Goal: Task Accomplishment & Management: Manage account settings

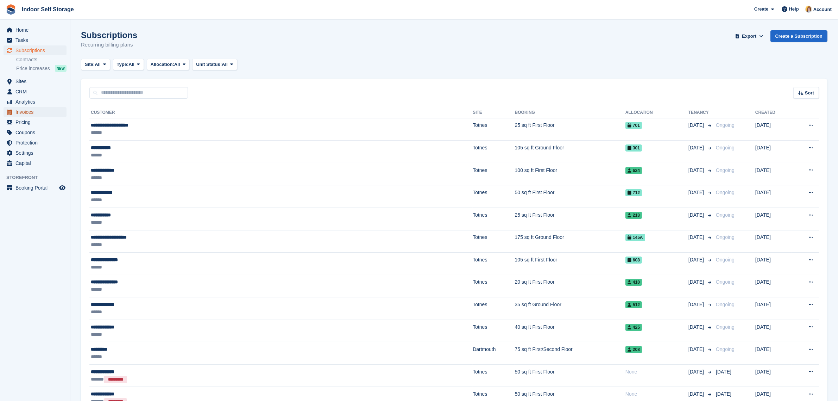
click at [15, 110] on span "Invoices" at bounding box center [36, 112] width 42 height 10
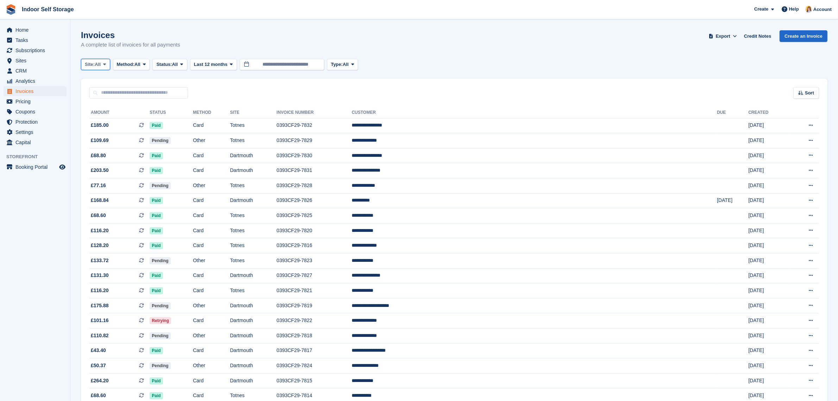
click at [100, 65] on span "All" at bounding box center [98, 64] width 6 height 7
click at [100, 96] on link "Dartmouth" at bounding box center [114, 93] width 61 height 13
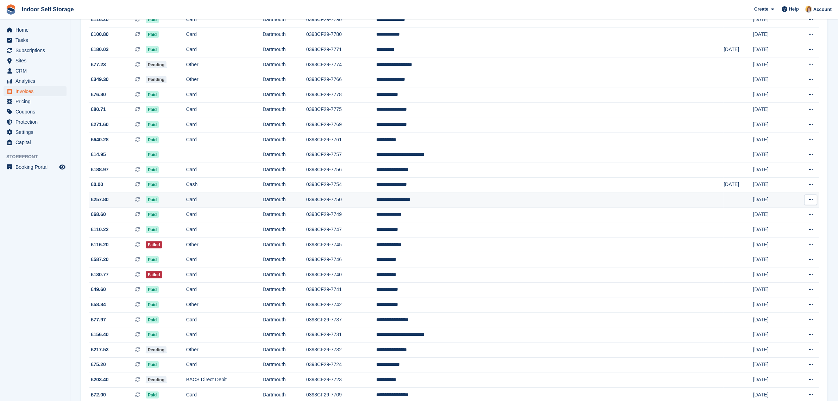
scroll to position [396, 0]
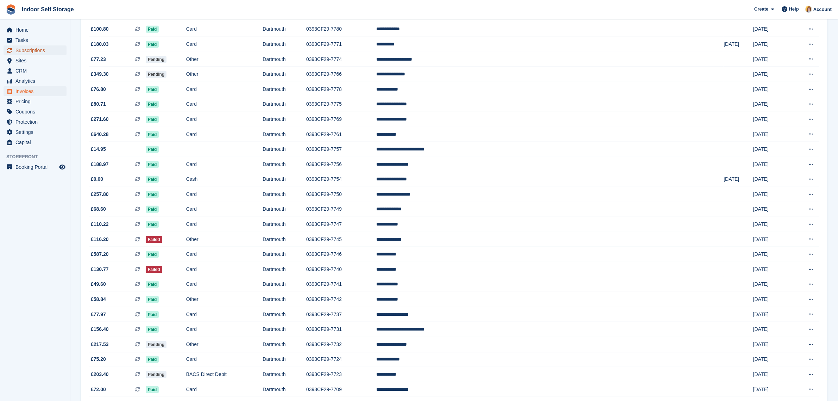
click at [21, 53] on span "Subscriptions" at bounding box center [36, 50] width 42 height 10
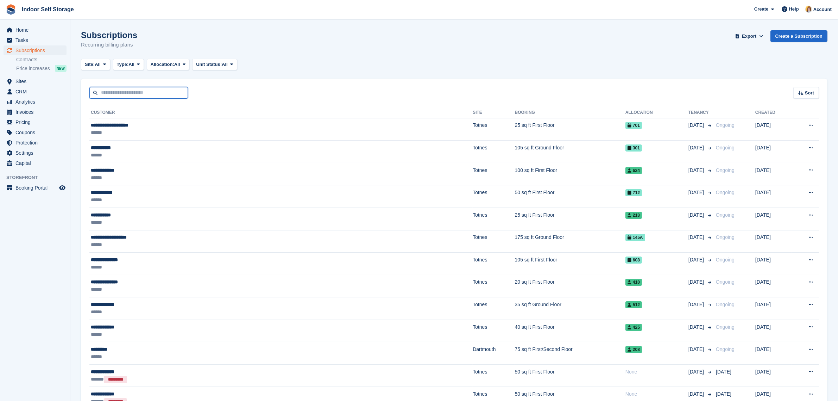
click at [111, 97] on input "text" at bounding box center [138, 93] width 99 height 12
type input "******"
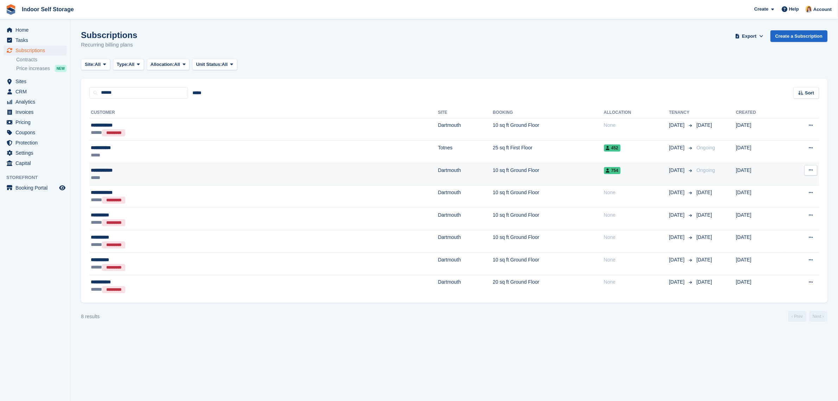
click at [147, 176] on div "*****" at bounding box center [163, 177] width 145 height 7
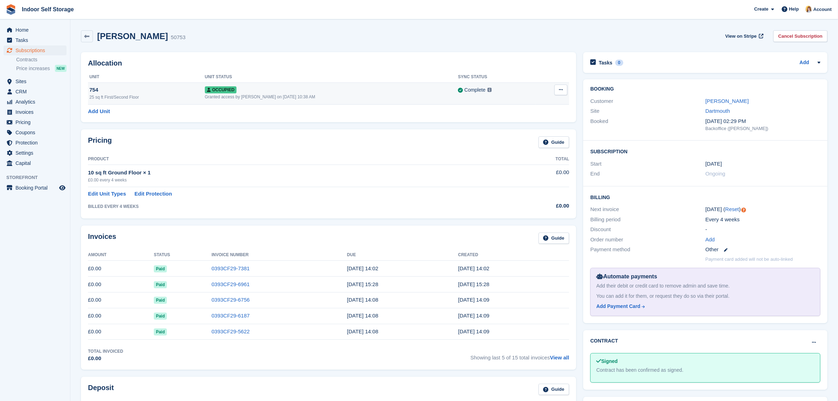
click at [169, 95] on div "25 sq ft First/Second Floor" at bounding box center [146, 97] width 115 height 6
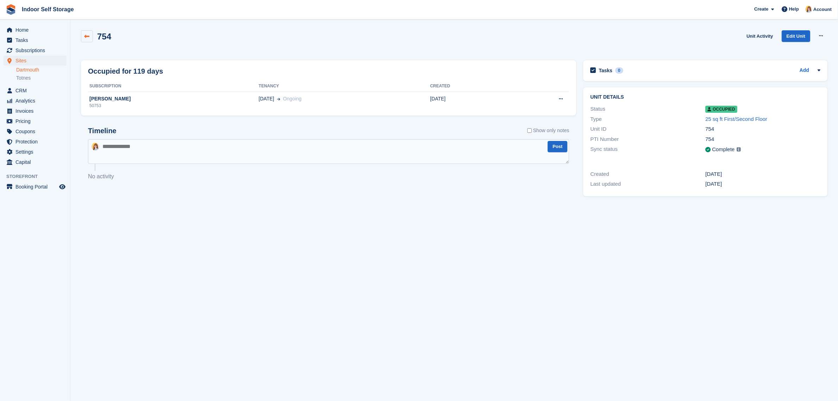
click at [87, 38] on icon at bounding box center [86, 36] width 5 height 5
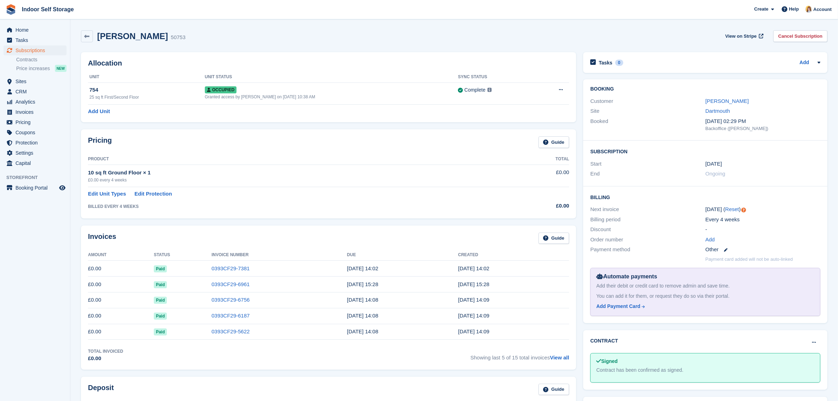
scroll to position [44, 0]
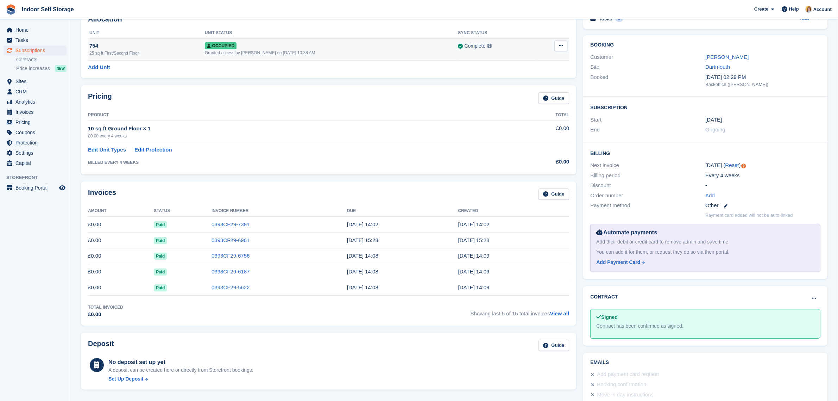
click at [254, 50] on div "Granted access by [PERSON_NAME] on [DATE] 10:38 AM" at bounding box center [331, 53] width 253 height 6
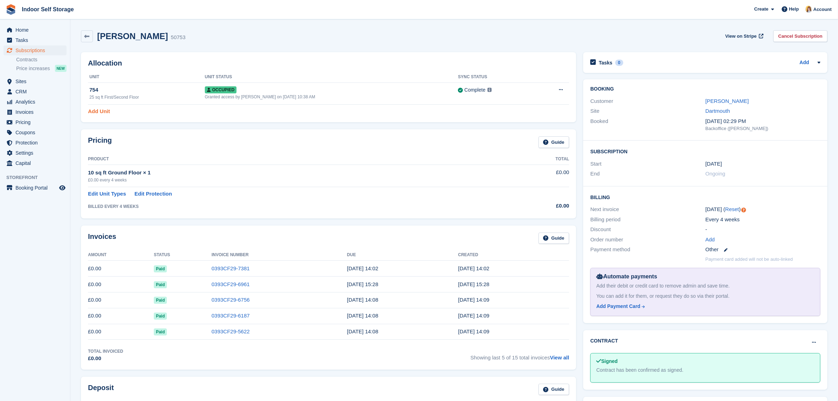
click at [101, 109] on link "Add Unit" at bounding box center [99, 111] width 22 height 8
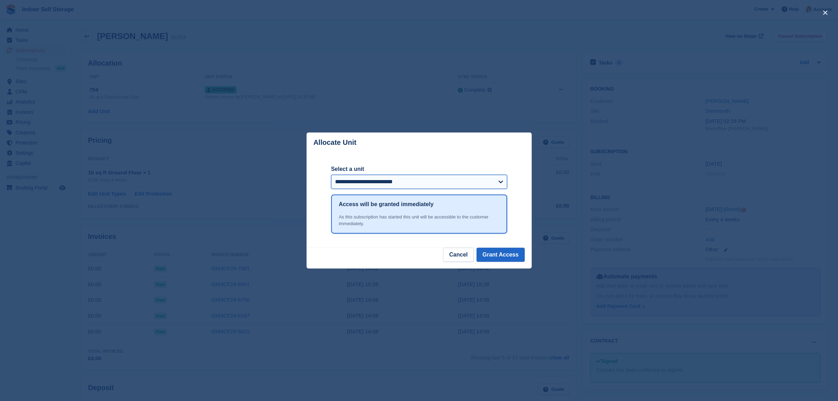
click at [498, 182] on select "**********" at bounding box center [419, 182] width 176 height 14
click at [460, 257] on button "Cancel" at bounding box center [458, 254] width 30 height 14
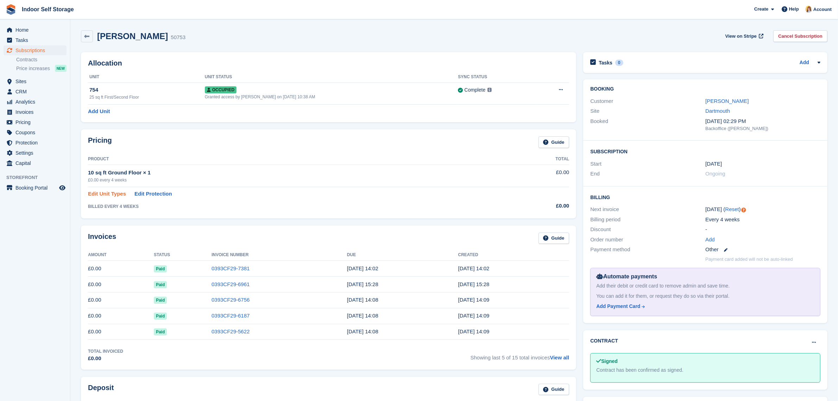
click at [110, 194] on link "Edit Unit Types" at bounding box center [107, 194] width 38 height 8
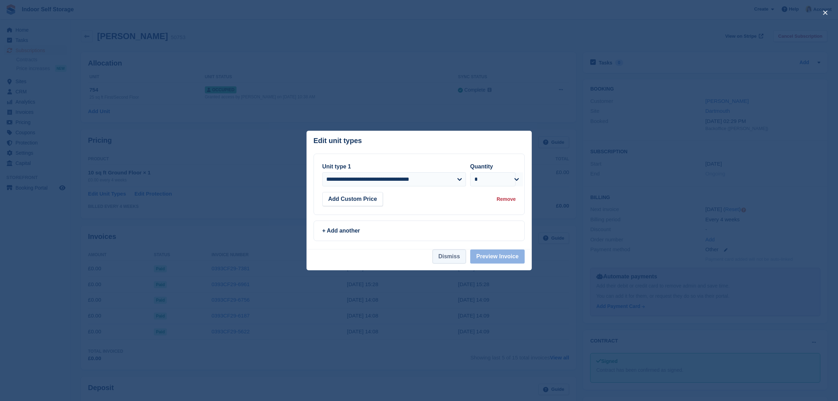
click at [451, 259] on button "Dismiss" at bounding box center [449, 256] width 33 height 14
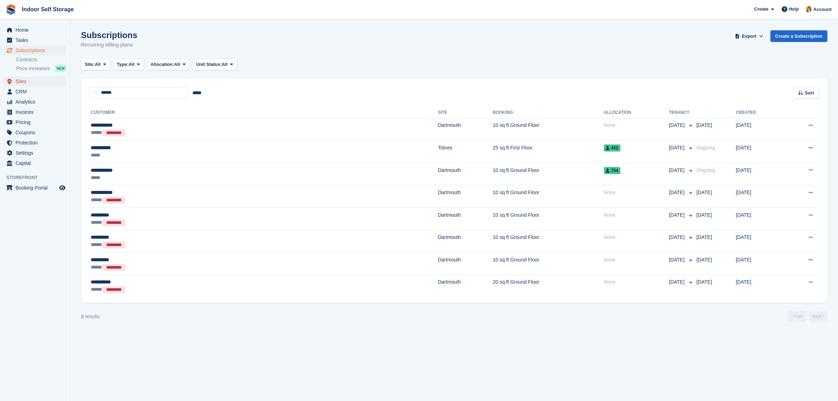
click at [22, 83] on span "Sites" at bounding box center [36, 81] width 42 height 10
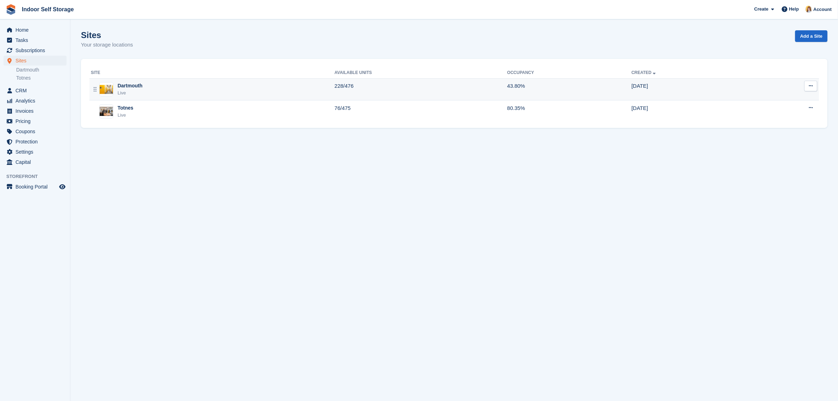
click at [155, 86] on div "Dartmouth Live" at bounding box center [213, 89] width 244 height 14
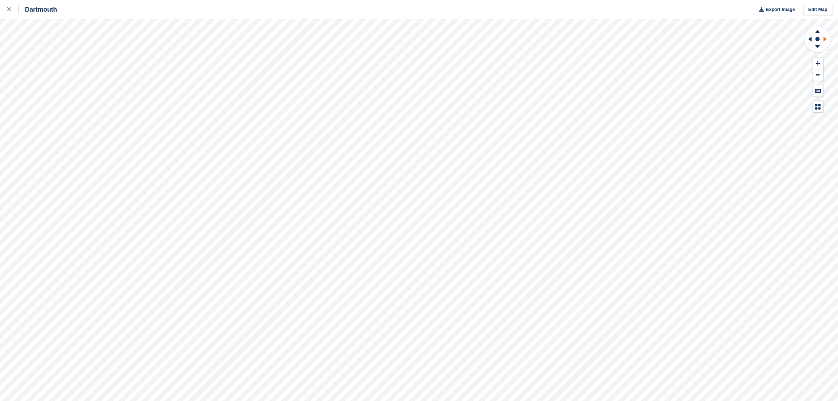
click at [827, 39] on icon at bounding box center [826, 39] width 9 height 18
click at [817, 31] on icon at bounding box center [817, 31] width 5 height 3
click at [817, 46] on icon at bounding box center [817, 46] width 5 height 3
click at [817, 30] on icon at bounding box center [817, 30] width 18 height 9
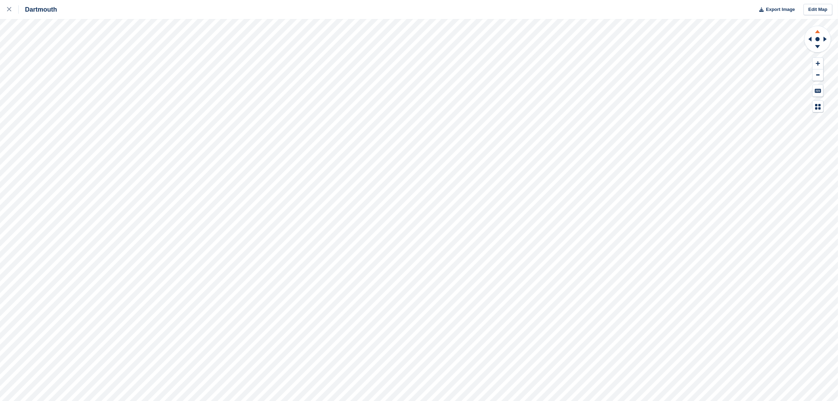
click at [815, 30] on icon at bounding box center [817, 30] width 18 height 9
click at [819, 32] on g at bounding box center [817, 30] width 18 height 9
click at [817, 30] on icon at bounding box center [817, 31] width 5 height 3
click at [818, 49] on icon at bounding box center [817, 47] width 18 height 9
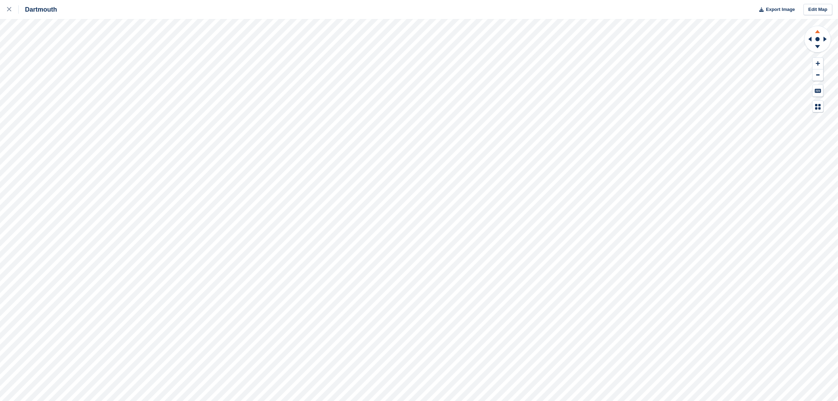
click at [819, 31] on g at bounding box center [817, 30] width 18 height 9
click at [57, 45] on link "12 sq ft Locker" at bounding box center [48, 47] width 30 height 5
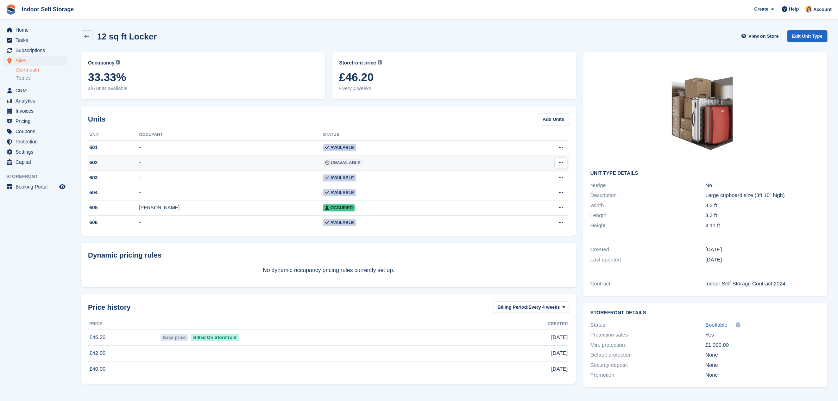
click at [323, 159] on span "Unavailable" at bounding box center [342, 162] width 39 height 7
click at [18, 49] on span "Subscriptions" at bounding box center [36, 50] width 42 height 10
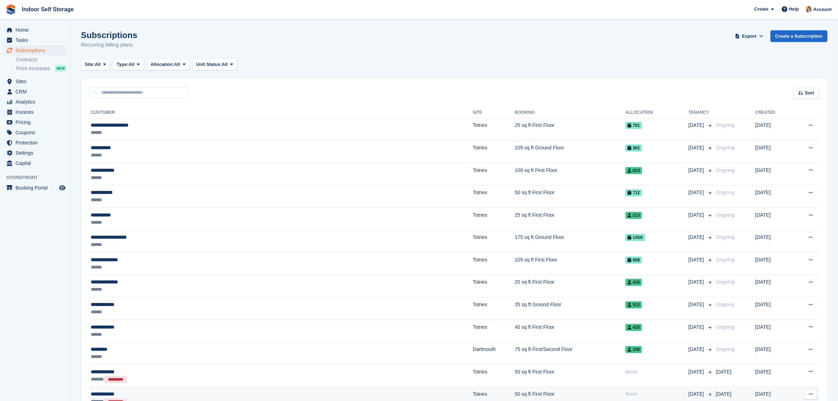
click at [515, 389] on td "50 sq ft First Floor" at bounding box center [570, 397] width 111 height 23
click at [18, 91] on span "CRM" at bounding box center [36, 92] width 42 height 10
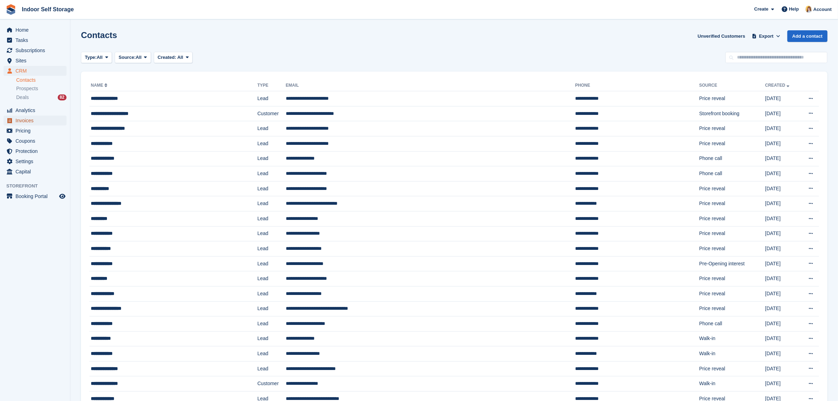
click at [26, 120] on span "Invoices" at bounding box center [36, 120] width 42 height 10
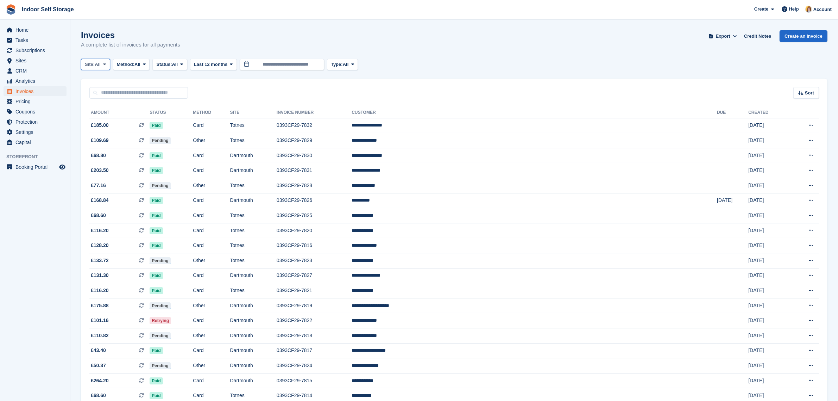
click at [100, 63] on span "All" at bounding box center [98, 64] width 6 height 7
click at [103, 94] on link "Dartmouth" at bounding box center [114, 93] width 61 height 13
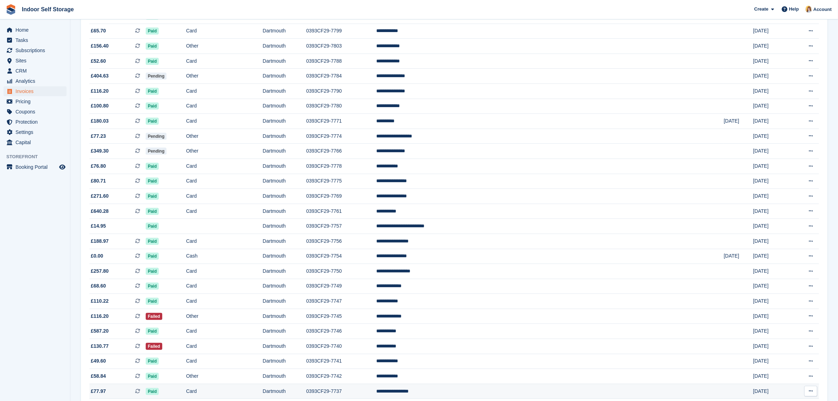
scroll to position [352, 0]
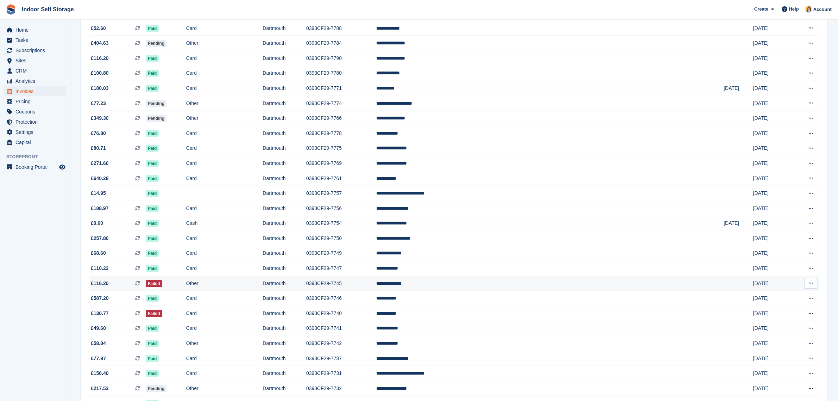
click at [528, 282] on td "**********" at bounding box center [549, 283] width 347 height 15
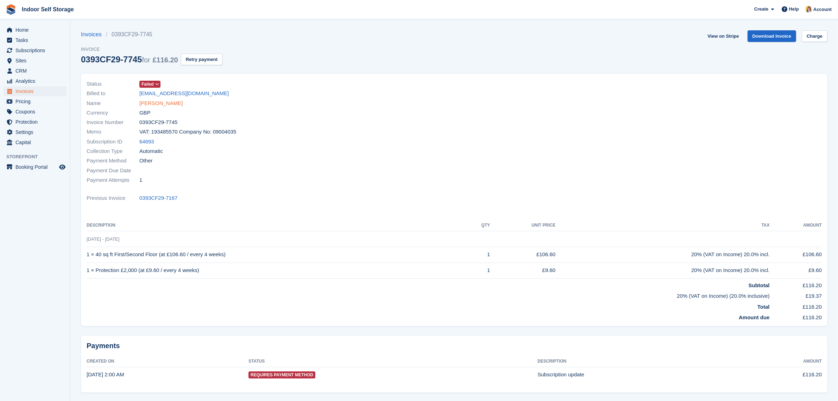
click at [160, 103] on link "[PERSON_NAME]" at bounding box center [160, 103] width 43 height 8
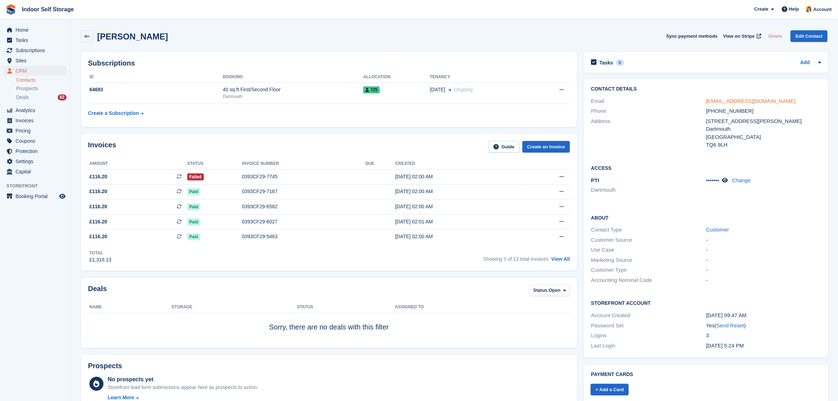
click at [762, 102] on link "softandscented@outlook.com" at bounding box center [750, 101] width 89 height 6
click at [275, 178] on div "0393CF29-7745" at bounding box center [304, 176] width 124 height 7
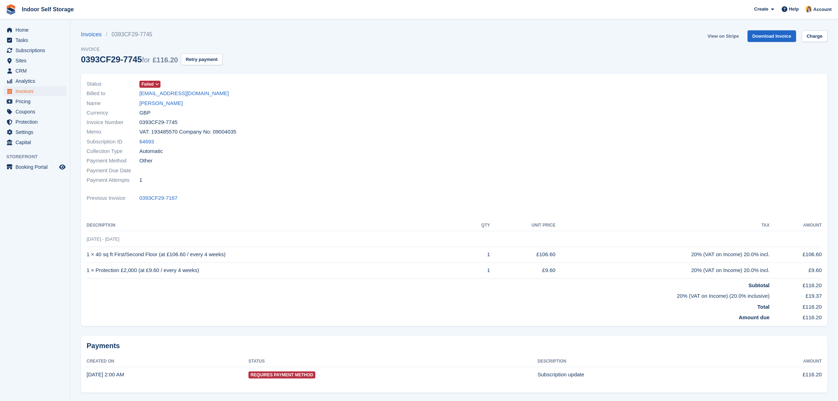
click at [726, 36] on link "View on Stripe" at bounding box center [723, 36] width 37 height 12
click at [168, 102] on link "[PERSON_NAME]" at bounding box center [160, 103] width 43 height 8
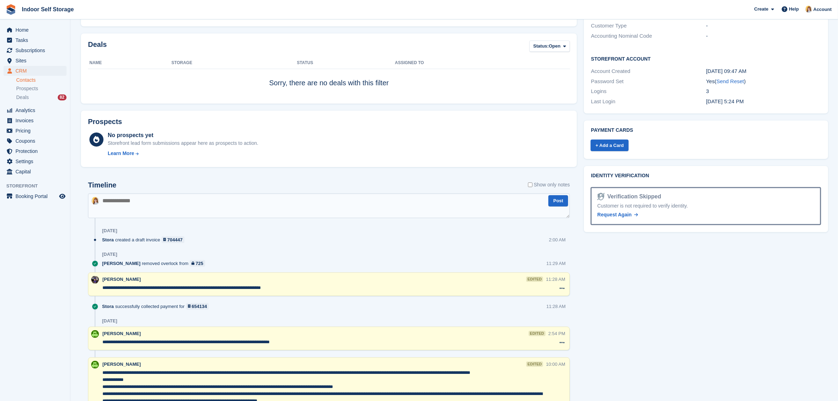
scroll to position [132, 0]
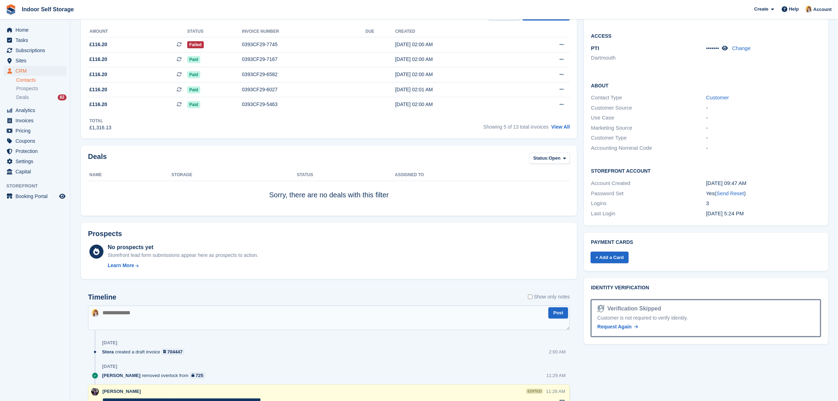
click at [113, 312] on textarea at bounding box center [329, 317] width 482 height 25
paste textarea "**********"
type textarea "**********"
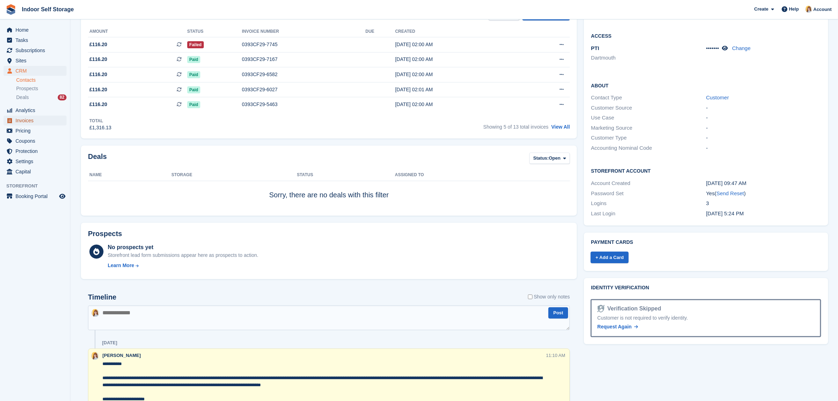
click at [21, 121] on span "Invoices" at bounding box center [36, 120] width 42 height 10
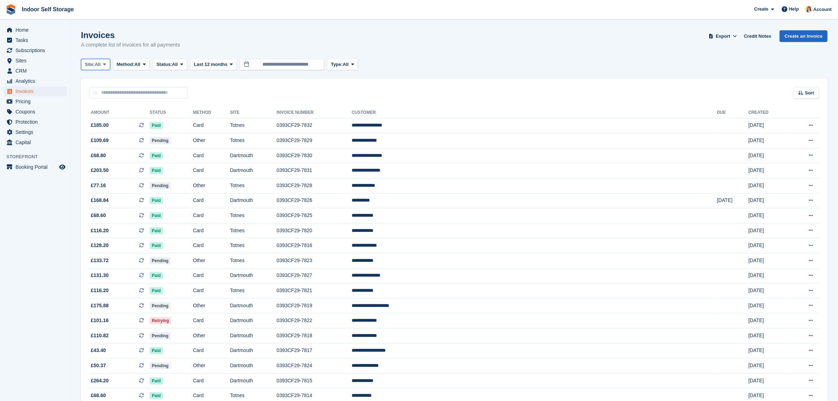
click at [94, 62] on span "Site:" at bounding box center [90, 64] width 10 height 7
click at [100, 92] on link "Dartmouth" at bounding box center [114, 93] width 61 height 13
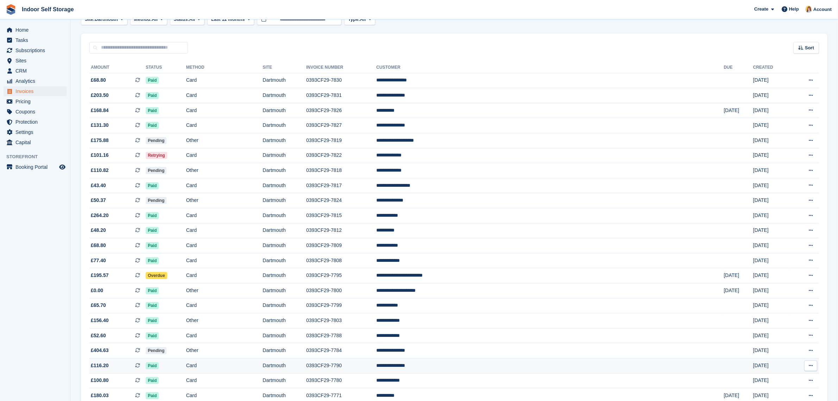
scroll to position [88, 0]
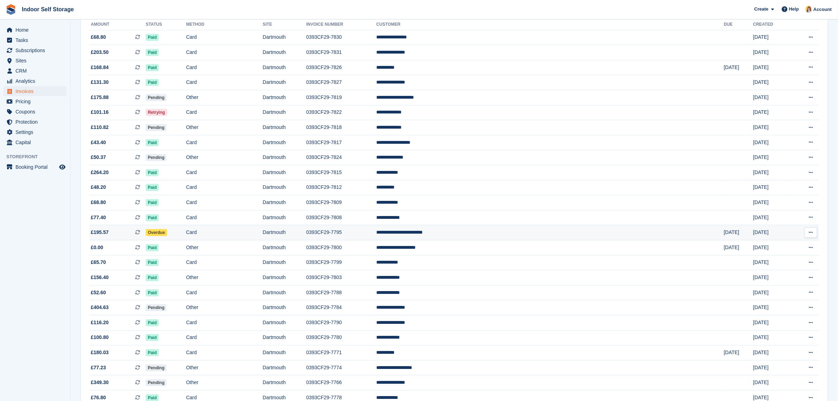
click at [564, 233] on td "**********" at bounding box center [549, 232] width 347 height 15
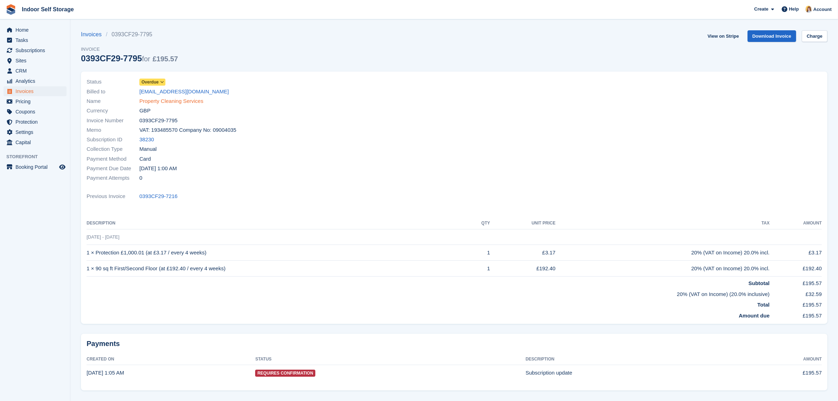
click at [169, 100] on link "Property Cleaning Services" at bounding box center [171, 101] width 64 height 8
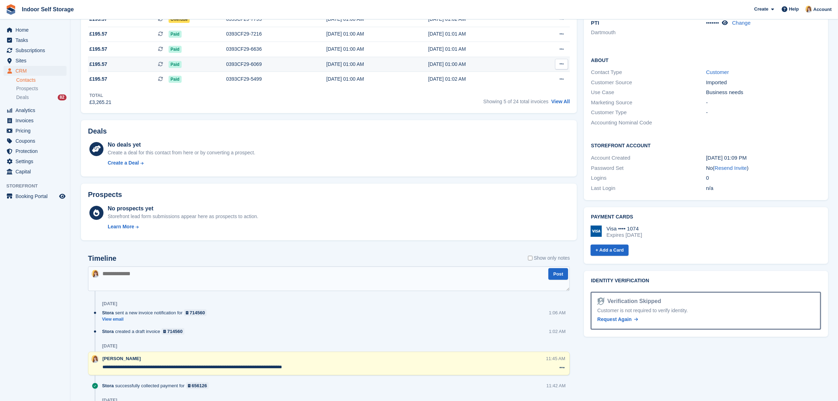
scroll to position [44, 0]
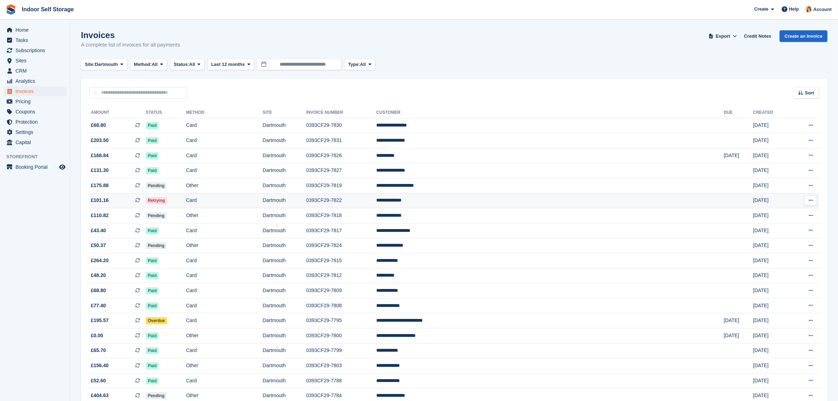
click at [527, 200] on td "**********" at bounding box center [549, 200] width 347 height 15
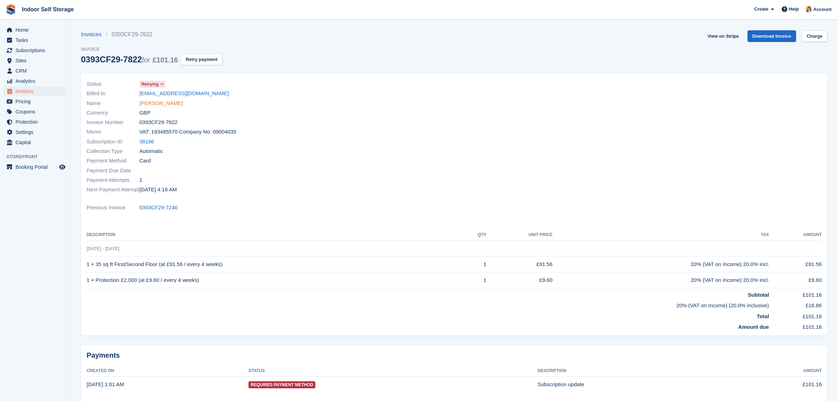
click at [156, 104] on link "Ms Gemma Caple" at bounding box center [160, 103] width 43 height 8
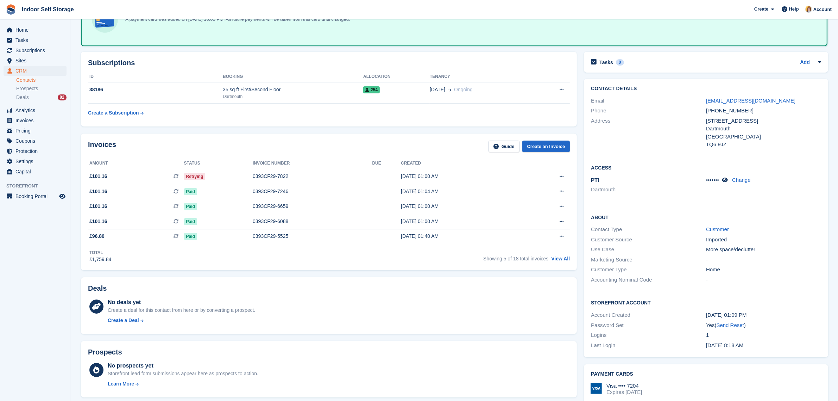
scroll to position [44, 0]
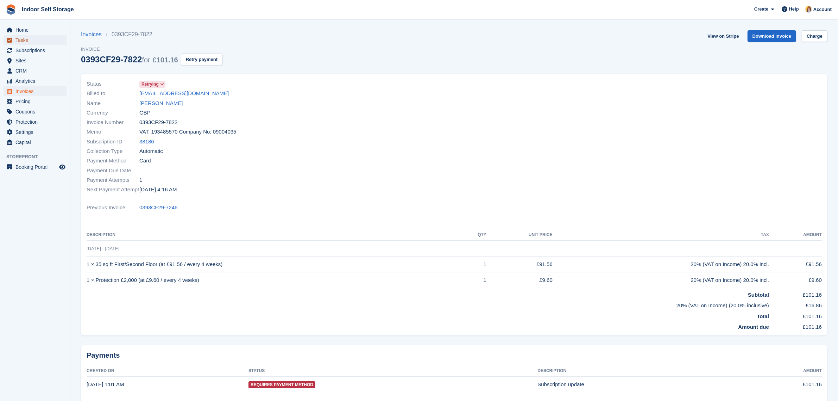
click at [23, 37] on span "Tasks" at bounding box center [36, 40] width 42 height 10
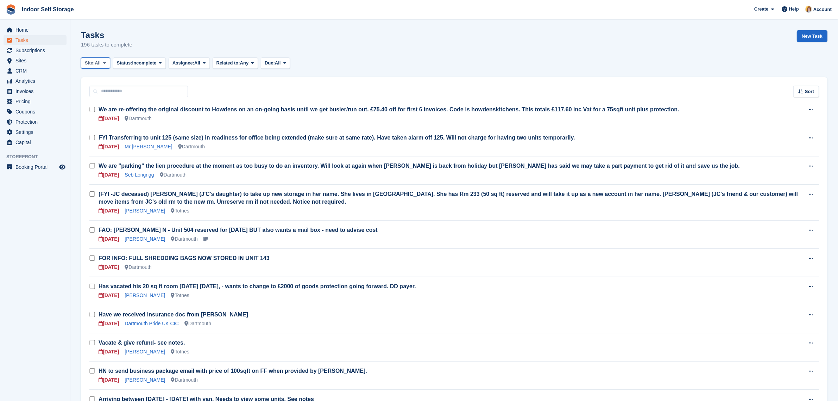
click at [90, 61] on span "Site:" at bounding box center [90, 62] width 10 height 7
click at [90, 92] on link "Dartmouth" at bounding box center [114, 92] width 61 height 13
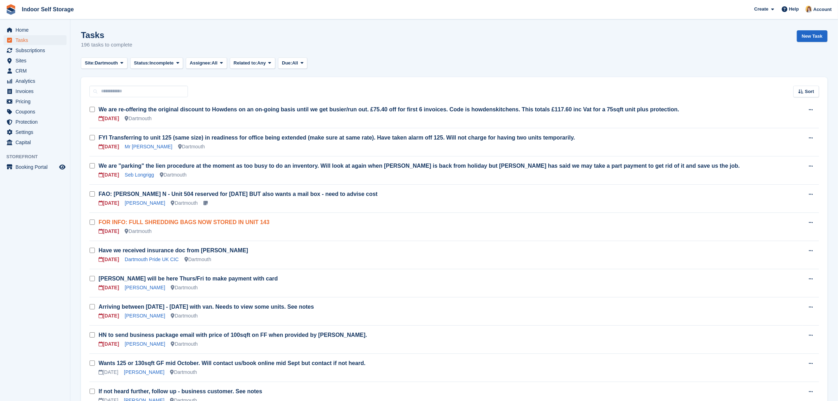
click at [174, 222] on link "FOR INFO: FULL SHREDDING BAGS NOW STORED IN UNIT 143" at bounding box center [184, 222] width 171 height 6
click at [149, 259] on link "Dartmouth Pride UK CIC" at bounding box center [152, 259] width 54 height 6
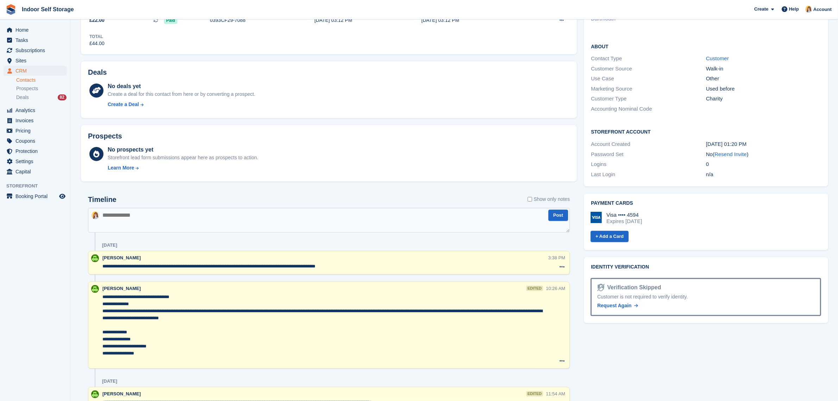
scroll to position [176, 0]
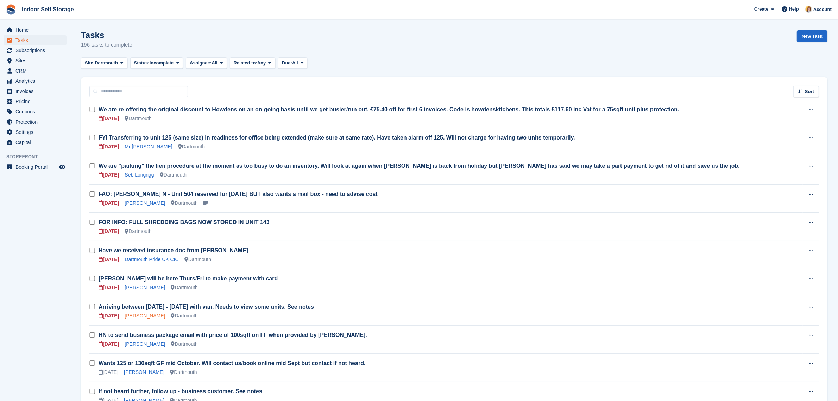
click at [143, 315] on link "nicholas may" at bounding box center [145, 316] width 40 height 6
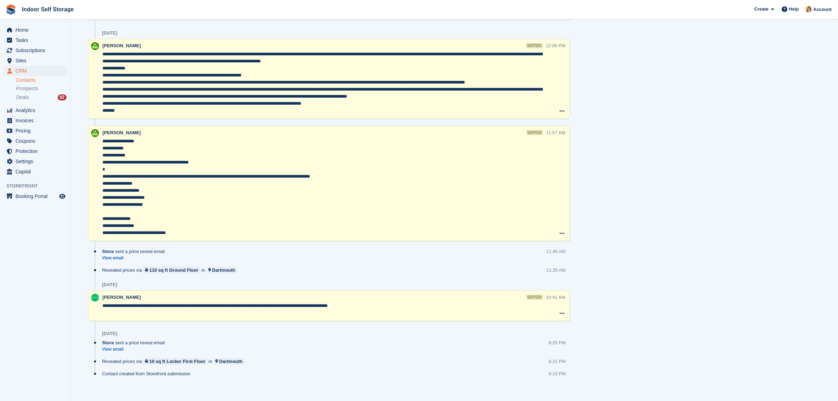
scroll to position [348, 0]
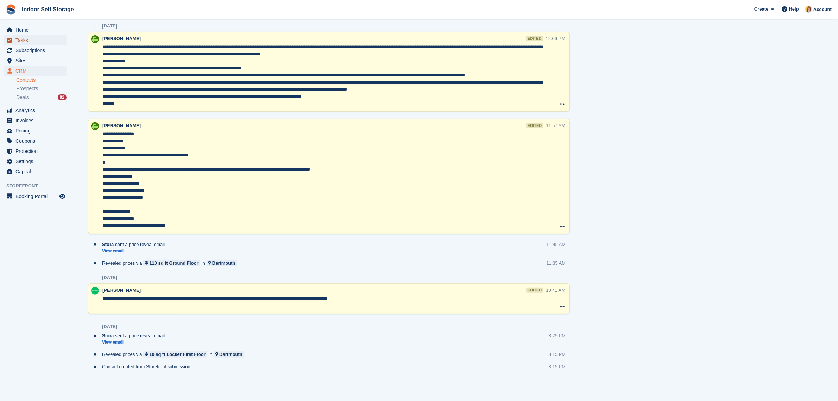
click at [26, 39] on span "Tasks" at bounding box center [36, 40] width 42 height 10
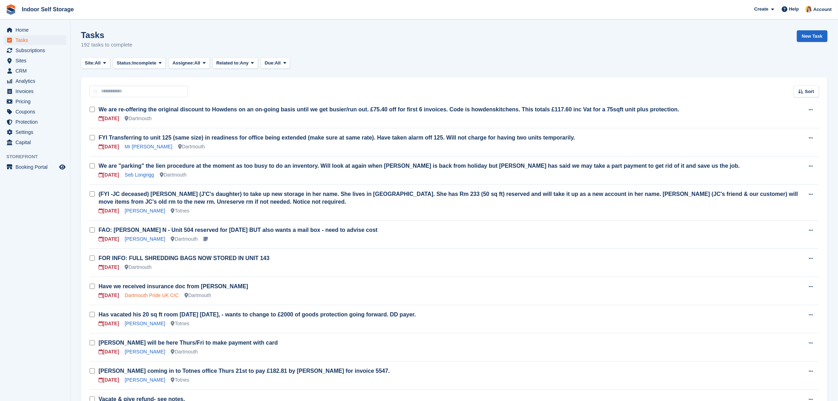
click at [148, 295] on link "Dartmouth Pride UK CIC" at bounding box center [152, 295] width 54 height 6
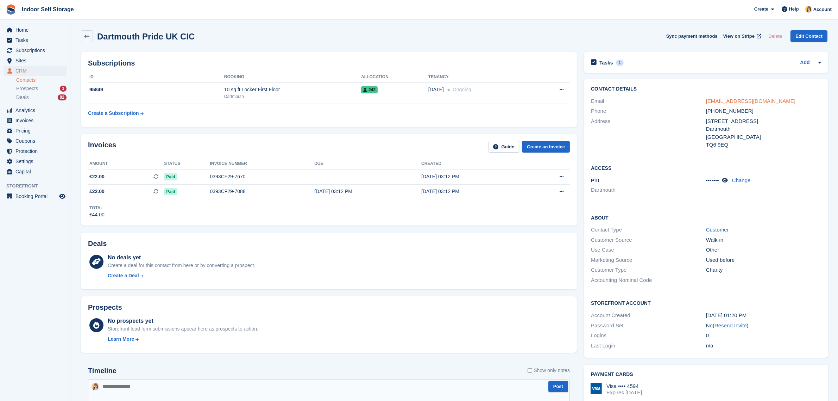
click at [728, 100] on link "hello@dartmouthpride.uk" at bounding box center [750, 101] width 89 height 6
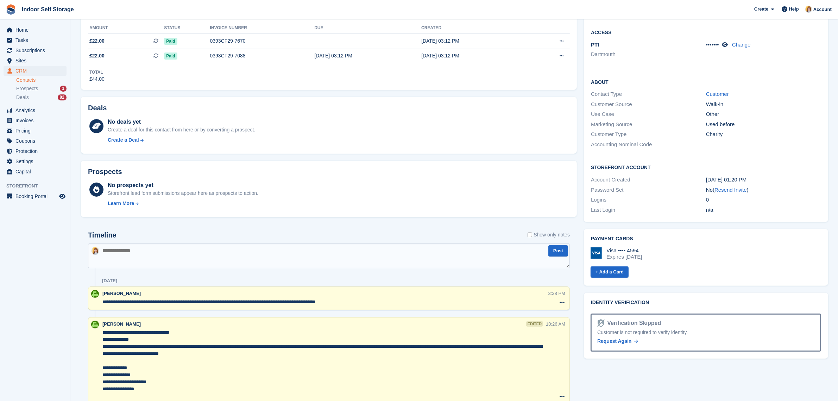
scroll to position [264, 0]
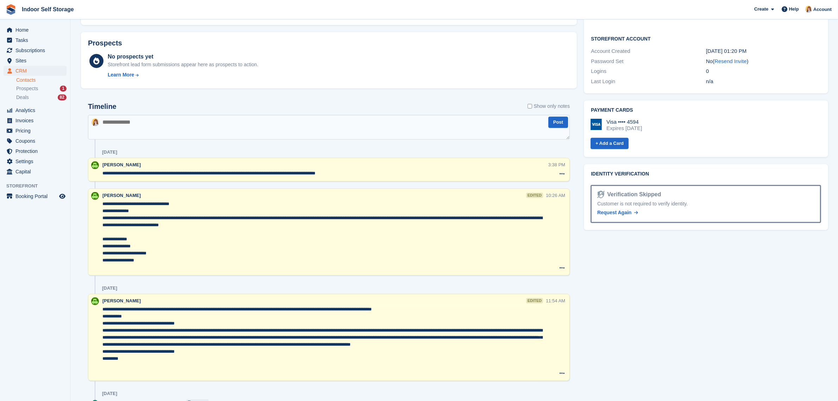
click at [118, 123] on textarea at bounding box center [329, 127] width 482 height 25
paste textarea "**********"
type textarea "**********"
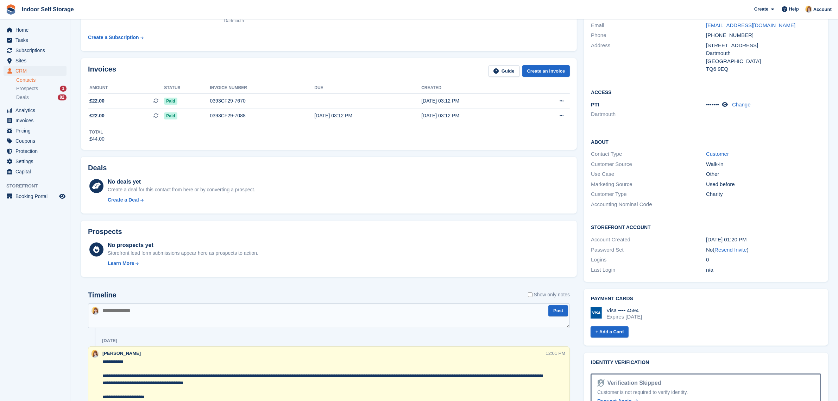
scroll to position [0, 0]
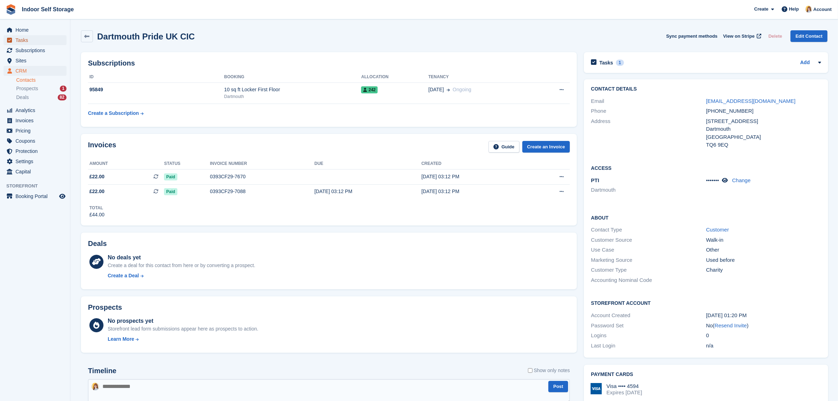
click at [34, 40] on span "Tasks" at bounding box center [36, 40] width 42 height 10
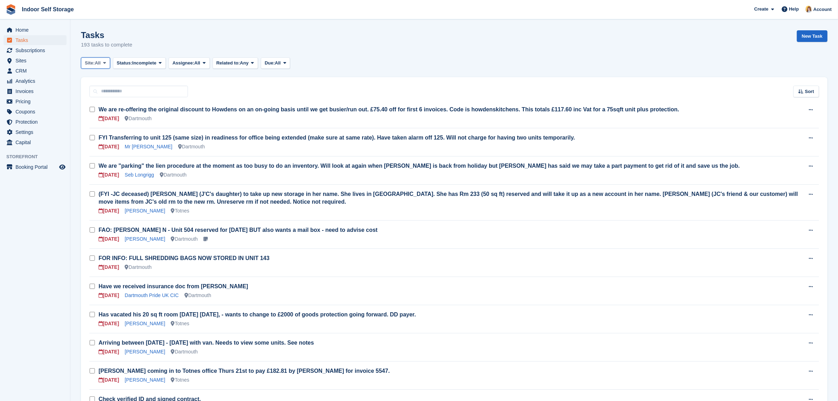
click at [102, 64] on span at bounding box center [105, 63] width 6 height 6
click at [106, 93] on link "Dartmouth" at bounding box center [114, 92] width 61 height 13
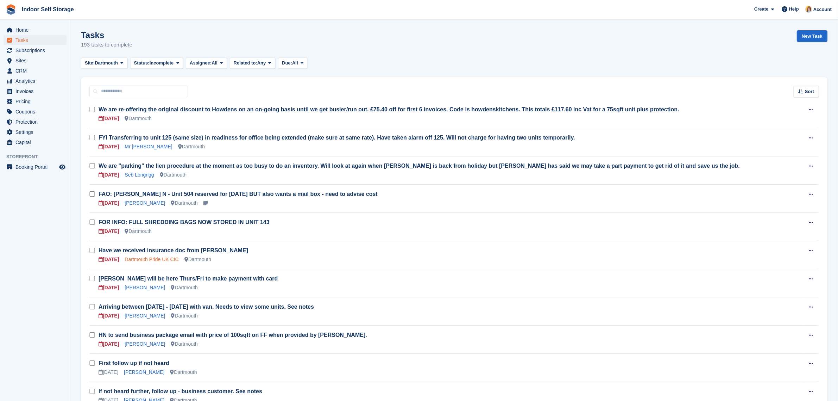
click at [144, 259] on link "Dartmouth Pride UK CIC" at bounding box center [152, 259] width 54 height 6
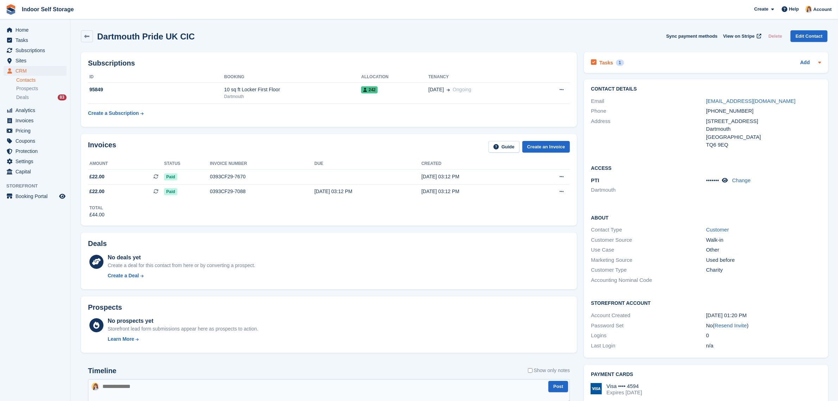
click at [716, 61] on div "Tasks 1 Add" at bounding box center [706, 63] width 230 height 10
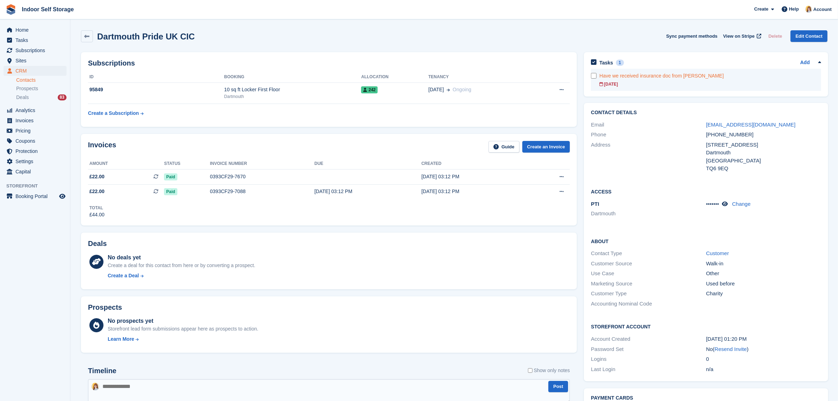
click at [690, 81] on div "20 Aug" at bounding box center [710, 84] width 222 height 6
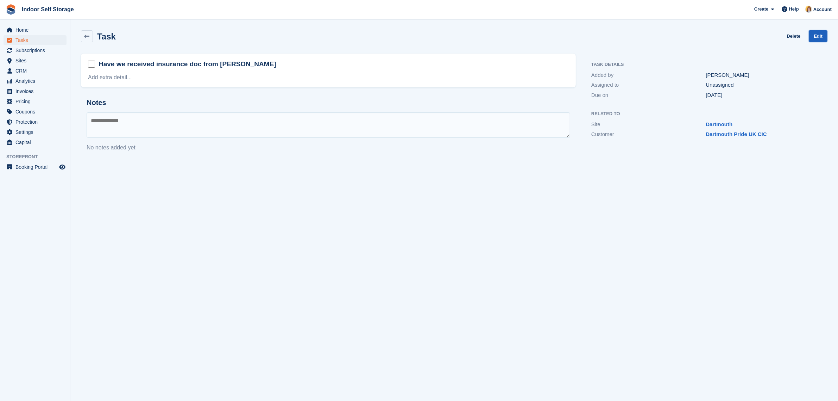
click at [821, 33] on link "Edit" at bounding box center [818, 36] width 19 height 12
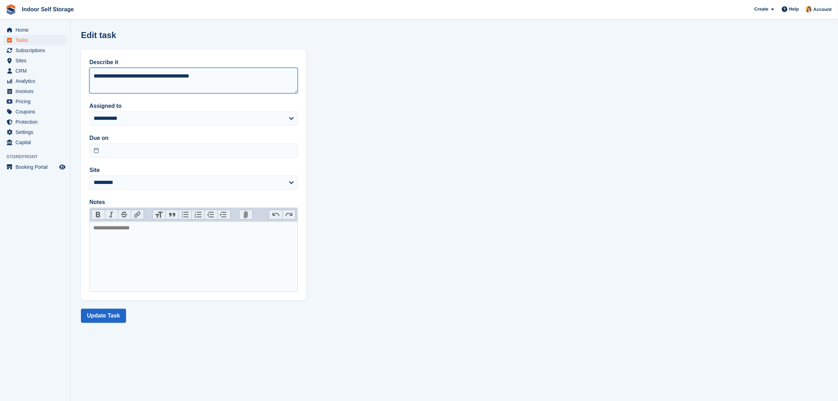
click at [221, 76] on textarea "**********" at bounding box center [193, 80] width 208 height 25
type textarea "**********"
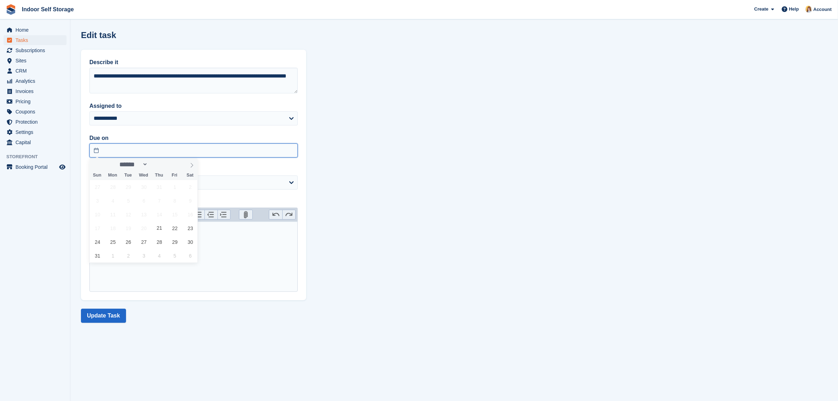
click at [114, 150] on input "text" at bounding box center [193, 150] width 208 height 14
click at [175, 230] on span "22" at bounding box center [175, 228] width 14 height 14
type input "**********"
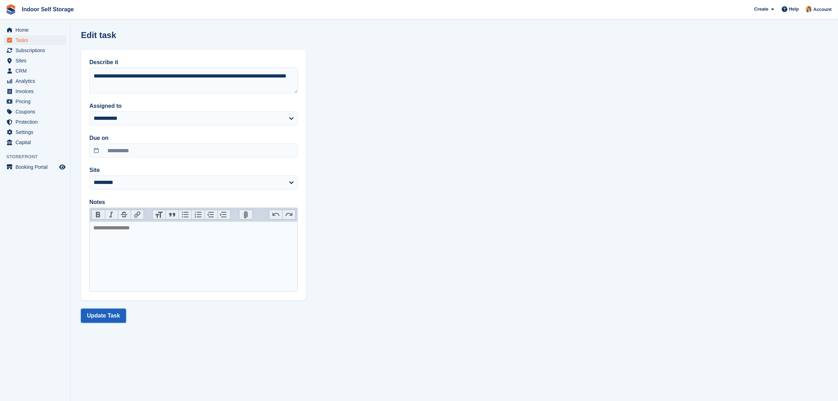
click at [106, 313] on button "Update Task" at bounding box center [103, 315] width 45 height 14
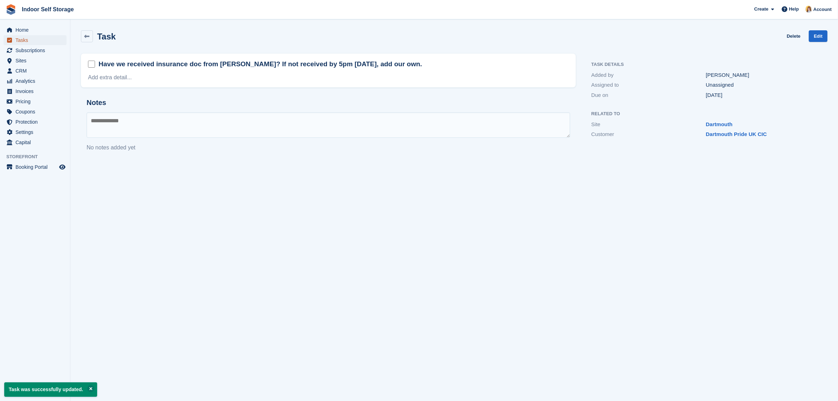
click at [20, 38] on span "Tasks" at bounding box center [36, 40] width 42 height 10
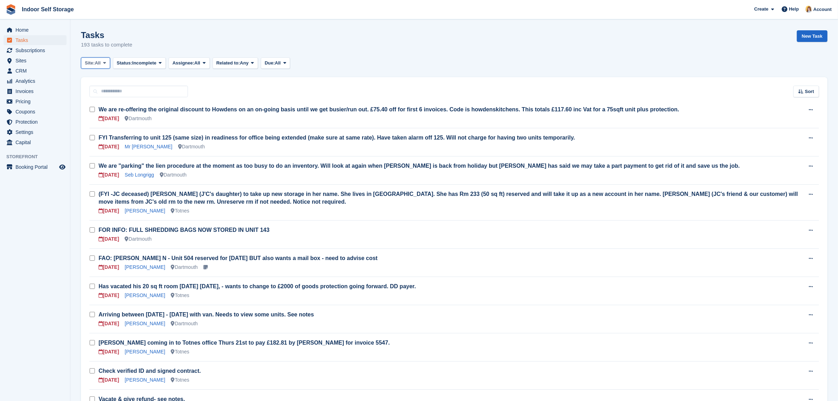
click at [94, 63] on span "Site:" at bounding box center [90, 62] width 10 height 7
click at [101, 90] on link "Dartmouth" at bounding box center [114, 92] width 61 height 13
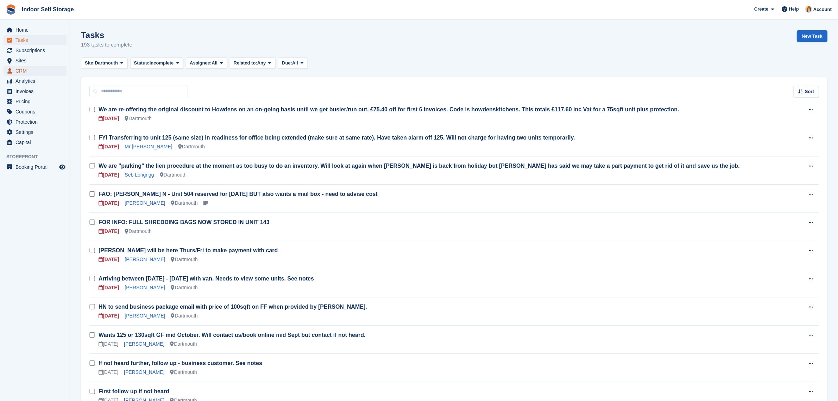
click at [18, 70] on span "CRM" at bounding box center [36, 71] width 42 height 10
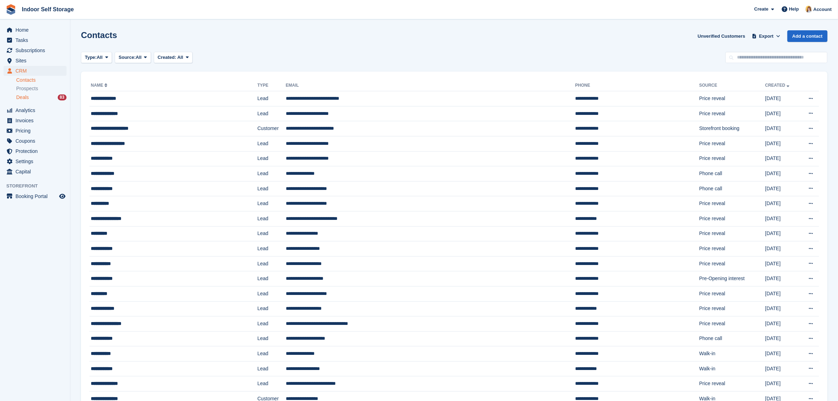
click at [27, 97] on span "Deals" at bounding box center [22, 97] width 13 height 7
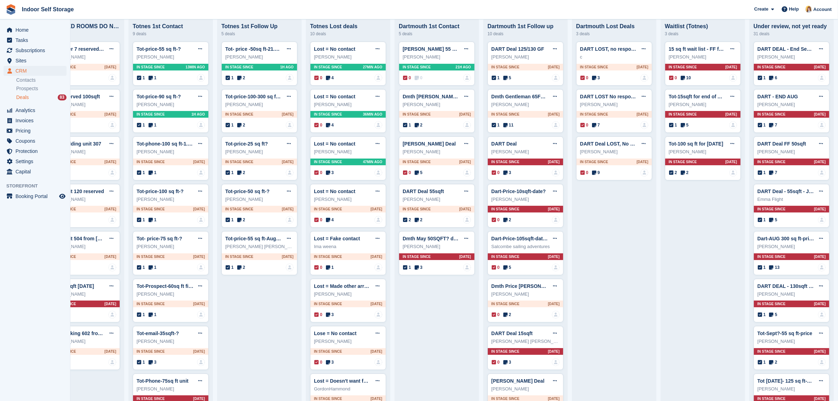
scroll to position [43, 0]
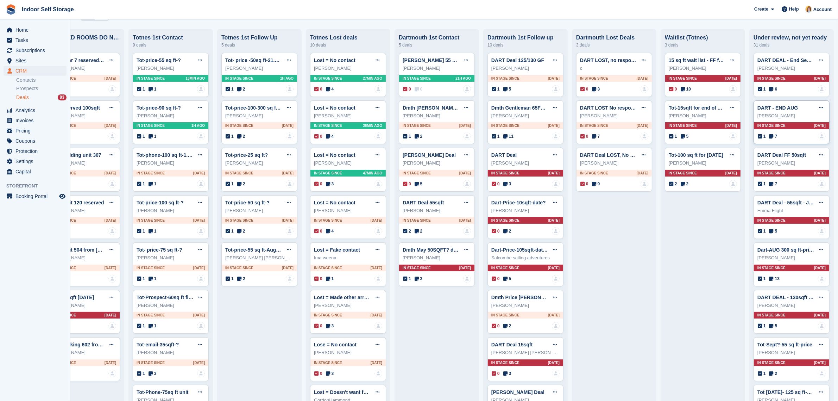
click at [784, 117] on div "Rachel Evans" at bounding box center [791, 115] width 68 height 7
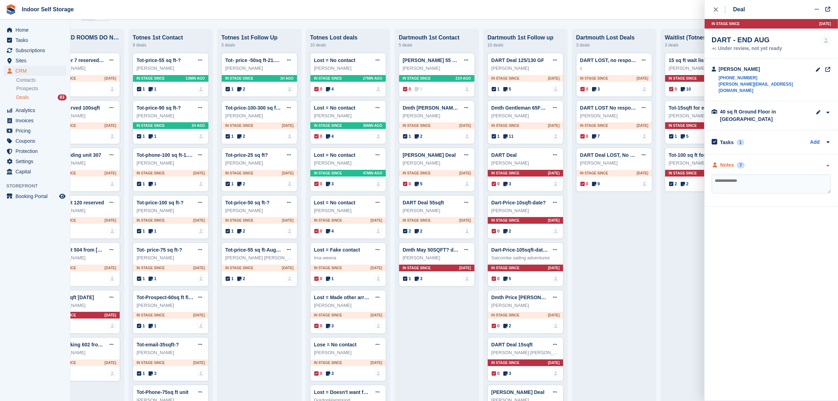
click at [754, 161] on div "Notes 7" at bounding box center [771, 164] width 119 height 7
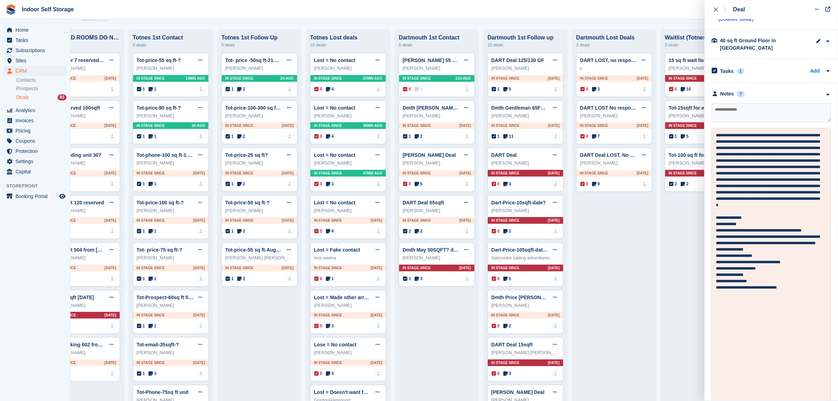
scroll to position [0, 0]
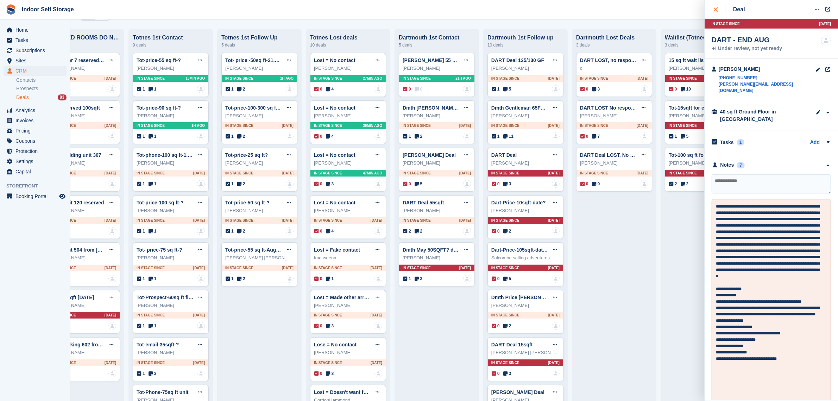
click at [716, 9] on icon "close" at bounding box center [716, 9] width 4 height 4
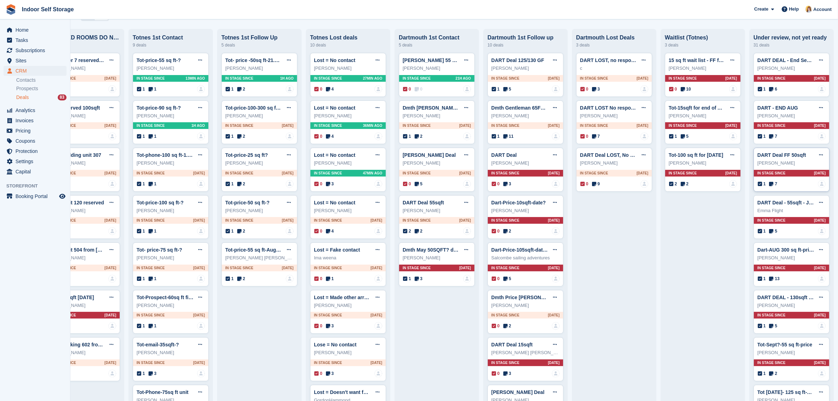
click at [787, 166] on div "Steven Ronald Shepherd" at bounding box center [791, 162] width 68 height 7
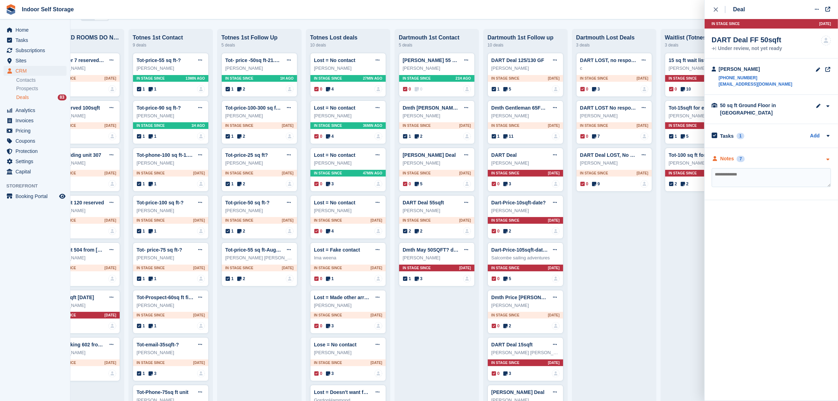
click at [773, 157] on div "Notes 7" at bounding box center [771, 158] width 119 height 7
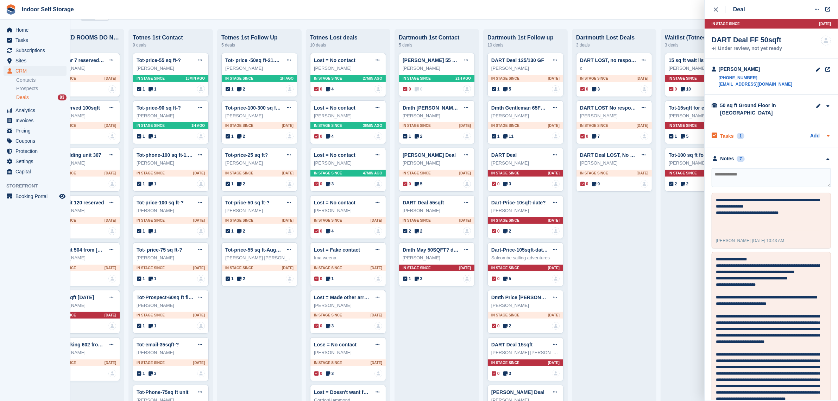
click at [773, 139] on div "Tasks 1 Add" at bounding box center [771, 136] width 119 height 10
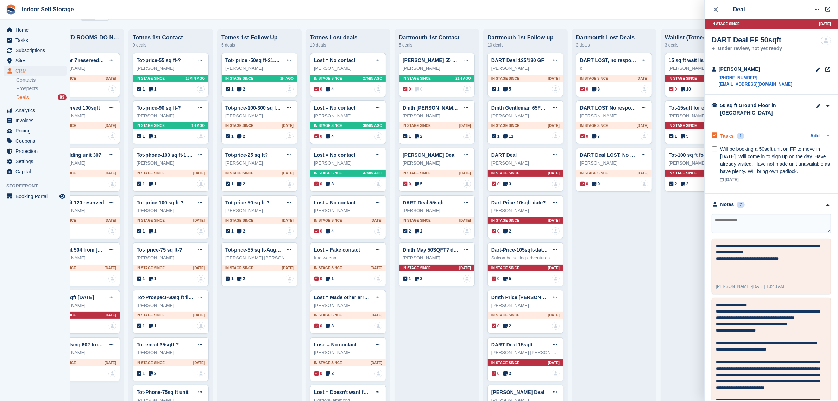
click at [768, 136] on div "Tasks 1 Add" at bounding box center [771, 136] width 119 height 10
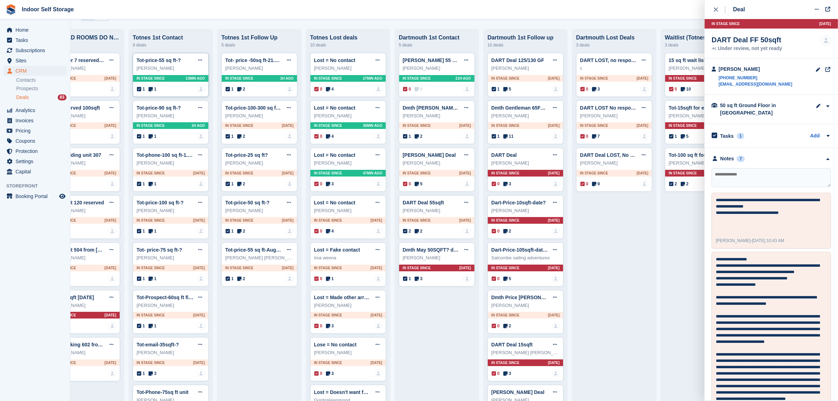
click at [151, 93] on div "1 1 No one is assigned to this deal" at bounding box center [171, 89] width 68 height 8
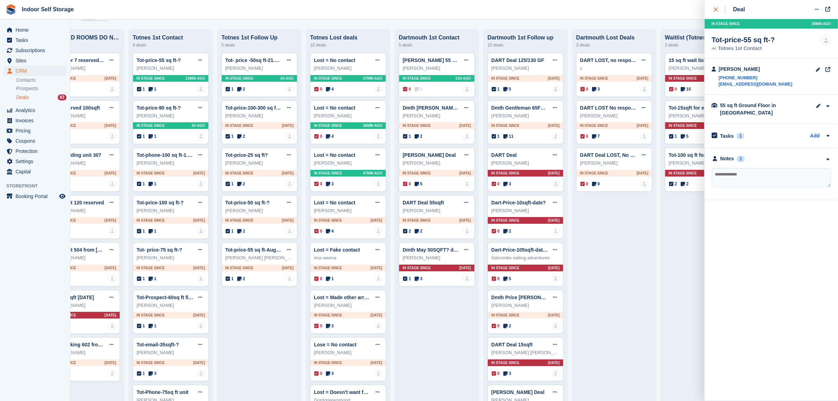
click at [713, 6] on button "close" at bounding box center [720, 9] width 16 height 19
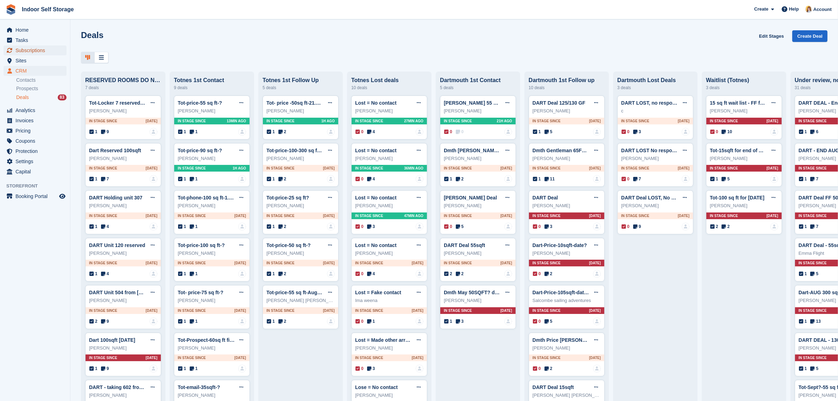
click at [32, 49] on span "Subscriptions" at bounding box center [36, 50] width 42 height 10
